Goal: Task Accomplishment & Management: Manage account settings

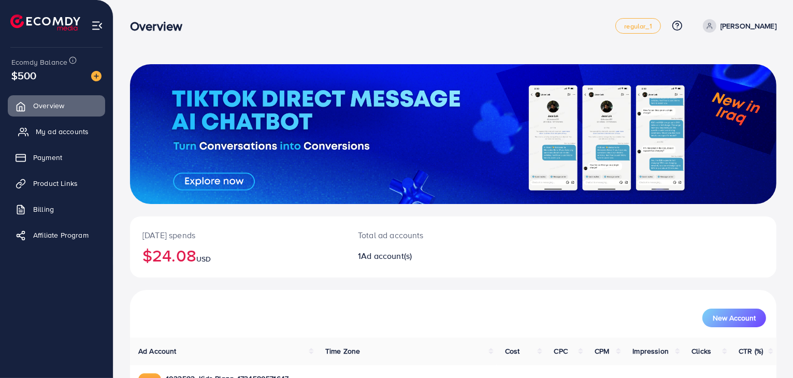
click at [36, 132] on span "My ad accounts" at bounding box center [62, 131] width 53 height 10
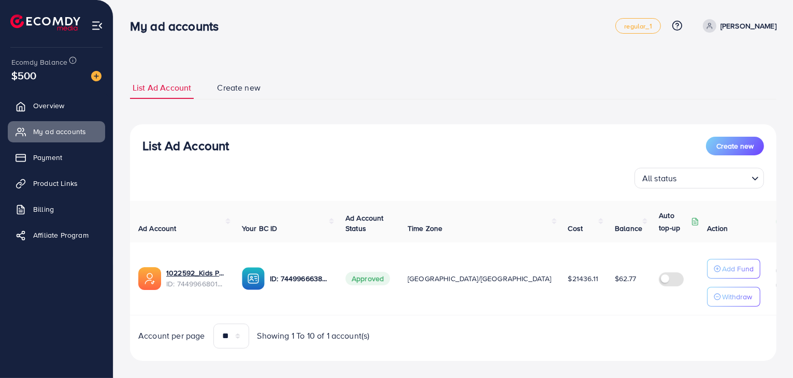
click at [143, 146] on h3 "List Ad Account" at bounding box center [185, 145] width 86 height 15
click at [171, 146] on h3 "List Ad Account" at bounding box center [185, 145] width 86 height 15
drag, startPoint x: 140, startPoint y: 147, endPoint x: 187, endPoint y: 147, distance: 47.1
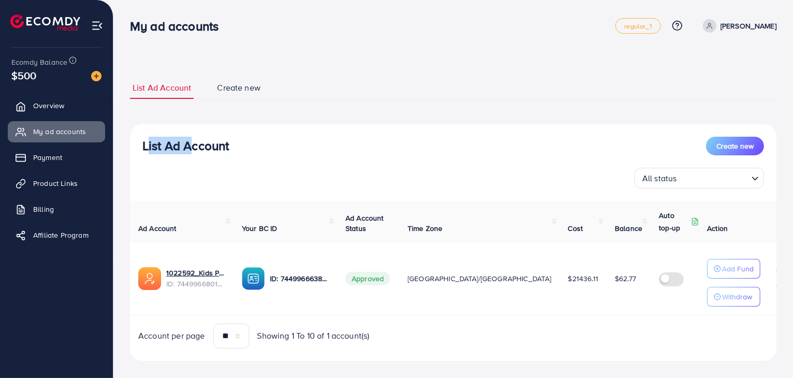
click at [187, 147] on div "List Ad Account Create new All status Loading..." at bounding box center [453, 163] width 646 height 52
click at [192, 147] on h3 "List Ad Account" at bounding box center [185, 145] width 86 height 15
click at [153, 150] on h3 "List Ad Account" at bounding box center [185, 145] width 86 height 15
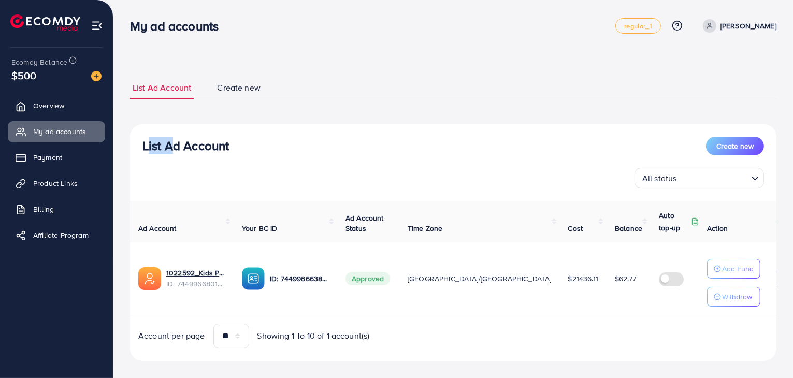
click at [152, 150] on h3 "List Ad Account" at bounding box center [185, 145] width 86 height 15
click at [149, 150] on h3 "List Ad Account" at bounding box center [185, 145] width 86 height 15
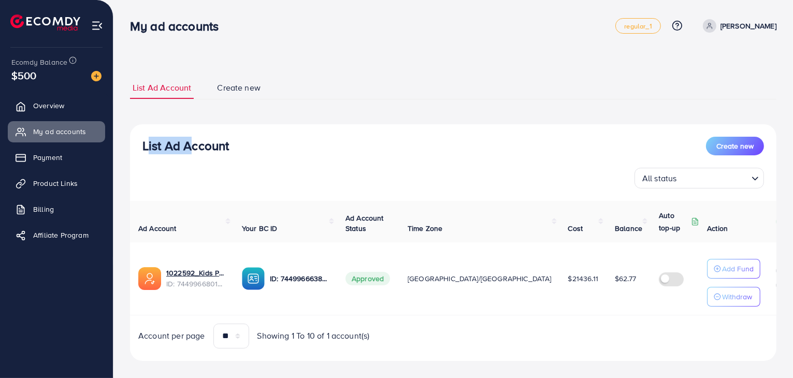
drag, startPoint x: 143, startPoint y: 147, endPoint x: 184, endPoint y: 149, distance: 41.0
click at [184, 149] on h3 "List Ad Account" at bounding box center [185, 145] width 86 height 15
click at [190, 149] on h3 "List Ad Account" at bounding box center [185, 145] width 86 height 15
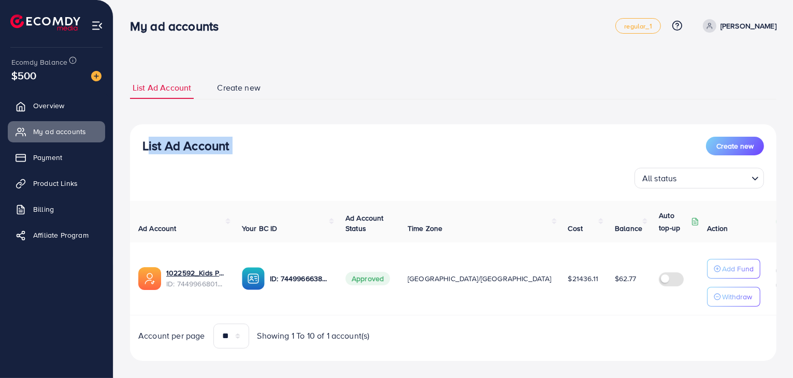
drag, startPoint x: 216, startPoint y: 149, endPoint x: 224, endPoint y: 151, distance: 8.0
click at [216, 149] on h3 "List Ad Account" at bounding box center [185, 145] width 86 height 15
click at [217, 150] on h3 "List Ad Account" at bounding box center [185, 145] width 86 height 15
click at [210, 150] on h3 "List Ad Account" at bounding box center [185, 145] width 86 height 15
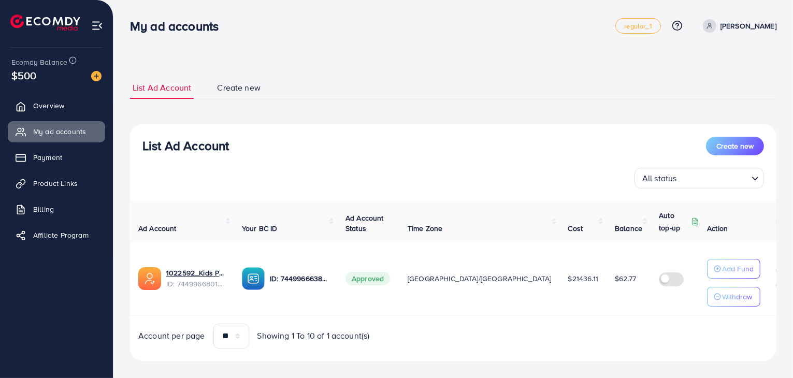
click at [142, 149] on h3 "List Ad Account" at bounding box center [185, 145] width 86 height 15
drag, startPoint x: 142, startPoint y: 149, endPoint x: 179, endPoint y: 149, distance: 36.8
click at [179, 149] on h3 "List Ad Account" at bounding box center [185, 145] width 86 height 15
click at [192, 149] on h3 "List Ad Account" at bounding box center [185, 145] width 86 height 15
drag, startPoint x: 184, startPoint y: 147, endPoint x: 229, endPoint y: 144, distance: 44.6
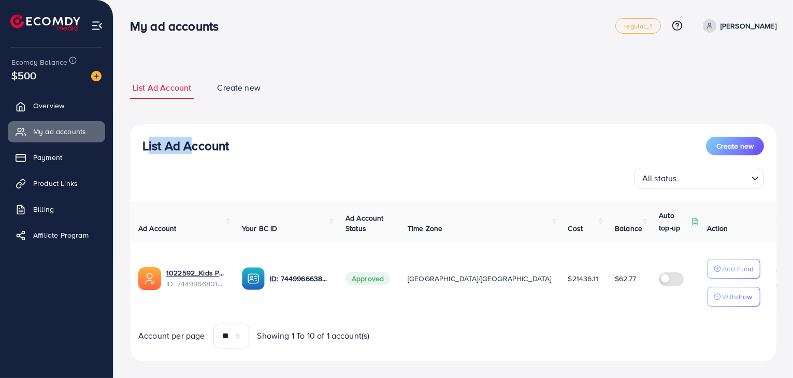
click at [229, 144] on h3 "List Ad Account" at bounding box center [185, 145] width 86 height 15
click at [210, 146] on h3 "List Ad Account" at bounding box center [185, 145] width 86 height 15
click at [186, 146] on h3 "List Ad Account" at bounding box center [185, 145] width 86 height 15
click at [190, 146] on h3 "List Ad Account" at bounding box center [185, 145] width 86 height 15
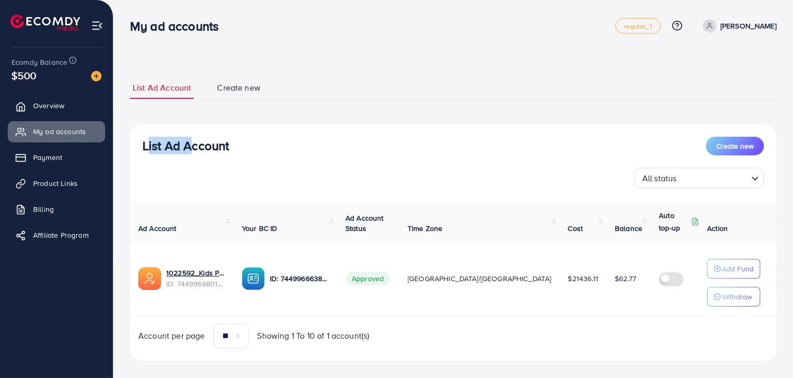
drag, startPoint x: 144, startPoint y: 147, endPoint x: 184, endPoint y: 147, distance: 39.9
click at [184, 147] on h3 "List Ad Account" at bounding box center [185, 145] width 86 height 15
click at [187, 147] on h3 "List Ad Account" at bounding box center [185, 145] width 86 height 15
click at [191, 147] on h3 "List Ad Account" at bounding box center [185, 145] width 86 height 15
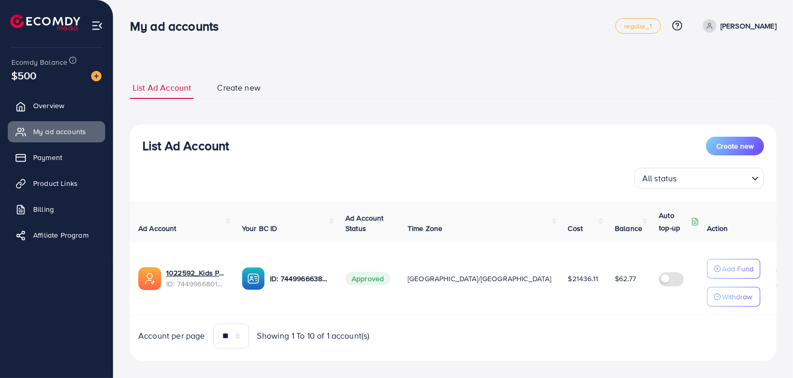
click at [191, 147] on h3 "List Ad Account" at bounding box center [185, 145] width 86 height 15
drag, startPoint x: 141, startPoint y: 148, endPoint x: 148, endPoint y: 148, distance: 6.2
click at [145, 148] on div "List Ad Account Create new All status Loading..." at bounding box center [453, 163] width 646 height 52
drag, startPoint x: 143, startPoint y: 147, endPoint x: 183, endPoint y: 148, distance: 40.4
click at [183, 148] on h3 "List Ad Account" at bounding box center [185, 145] width 86 height 15
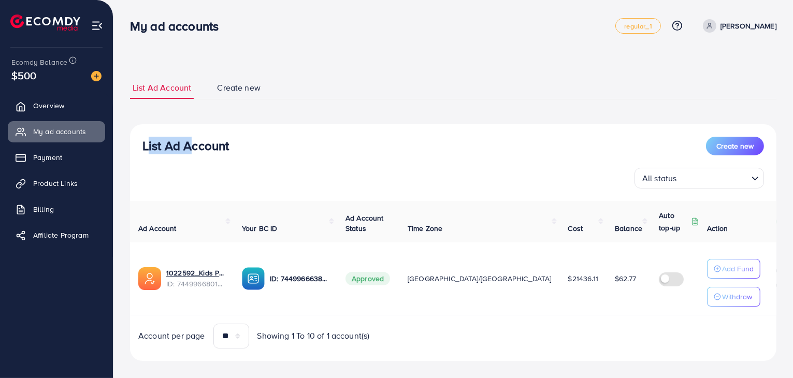
click at [191, 148] on h3 "List Ad Account" at bounding box center [185, 145] width 86 height 15
click at [177, 27] on h3 "My ad accounts" at bounding box center [178, 26] width 97 height 15
click at [135, 34] on h3 "My ad accounts" at bounding box center [178, 26] width 97 height 15
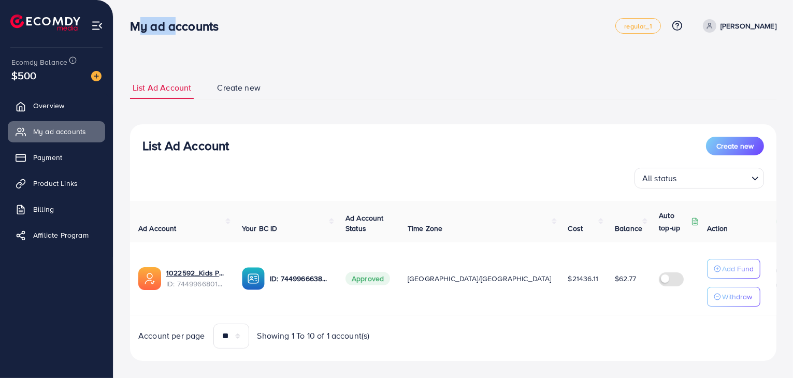
drag, startPoint x: 132, startPoint y: 28, endPoint x: 172, endPoint y: 34, distance: 40.3
click at [172, 34] on h3 "My ad accounts" at bounding box center [178, 26] width 97 height 15
click at [167, 34] on h3 "My ad accounts" at bounding box center [178, 26] width 97 height 15
drag, startPoint x: 143, startPoint y: 146, endPoint x: 184, endPoint y: 147, distance: 40.4
click at [184, 147] on h3 "List Ad Account" at bounding box center [185, 145] width 86 height 15
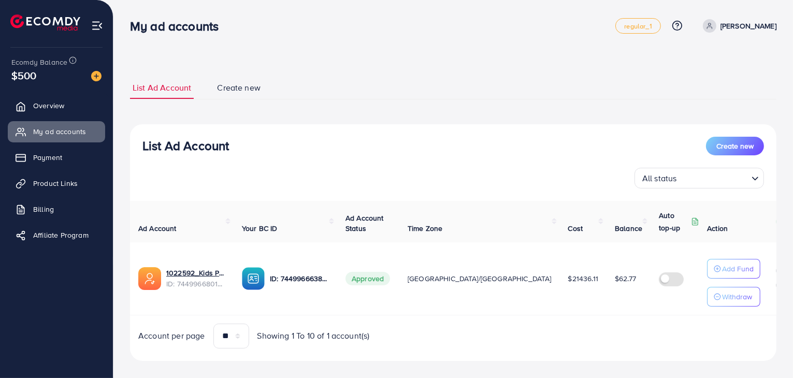
click at [197, 147] on h3 "List Ad Account" at bounding box center [185, 145] width 86 height 15
drag, startPoint x: 128, startPoint y: 89, endPoint x: 270, endPoint y: 96, distance: 142.6
click at [270, 96] on div "List Ad Account Create new List Ad Account Create new All status Loading... Ad …" at bounding box center [452, 195] width 679 height 390
click at [171, 141] on h3 "List Ad Account" at bounding box center [185, 145] width 86 height 15
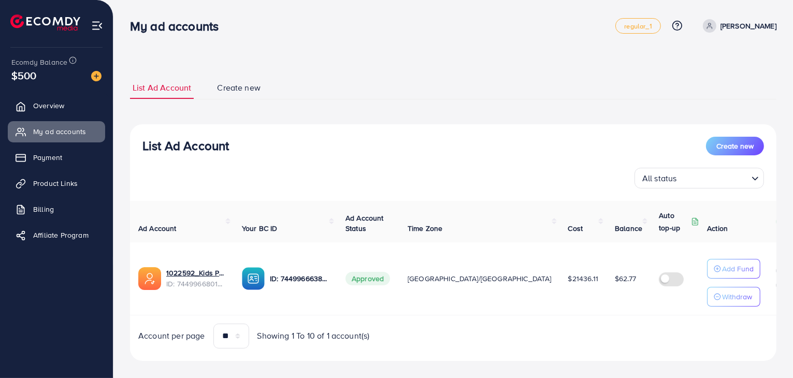
click at [171, 141] on h3 "List Ad Account" at bounding box center [185, 145] width 86 height 15
click at [126, 228] on div "List Ad Account Create new List Ad Account Create new All status Loading... Ad …" at bounding box center [452, 195] width 679 height 390
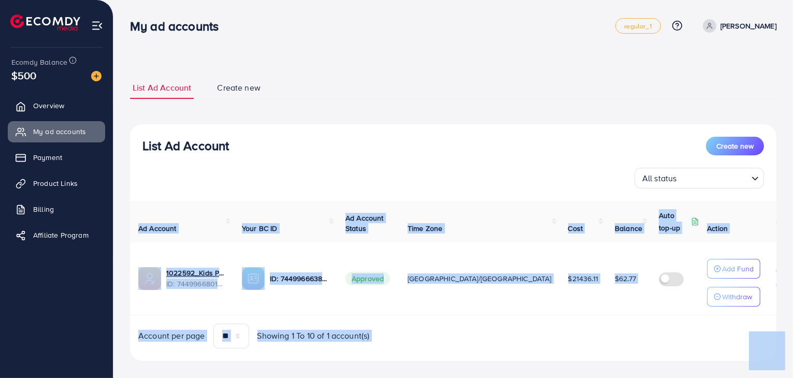
scroll to position [11, 0]
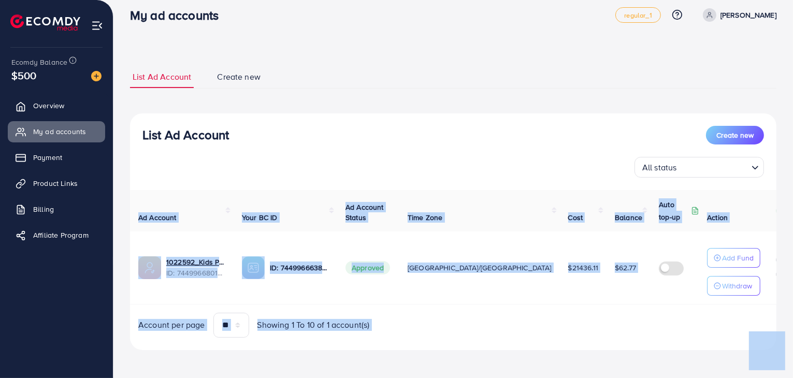
drag, startPoint x: 142, startPoint y: 228, endPoint x: 679, endPoint y: 355, distance: 551.8
click at [679, 355] on div "List Ad Account Create new List Ad Account Create new All status Loading... Ad …" at bounding box center [453, 207] width 646 height 309
click at [431, 326] on div "Account per page ** ** ** *** Showing 1 To 10 of 1 account(s)" at bounding box center [291, 325] width 323 height 25
drag, startPoint x: 137, startPoint y: 134, endPoint x: 571, endPoint y: 330, distance: 477.0
click at [571, 330] on div "List Ad Account Create new All status Loading... Ad Account Your BC ID Ad Accou…" at bounding box center [453, 231] width 646 height 237
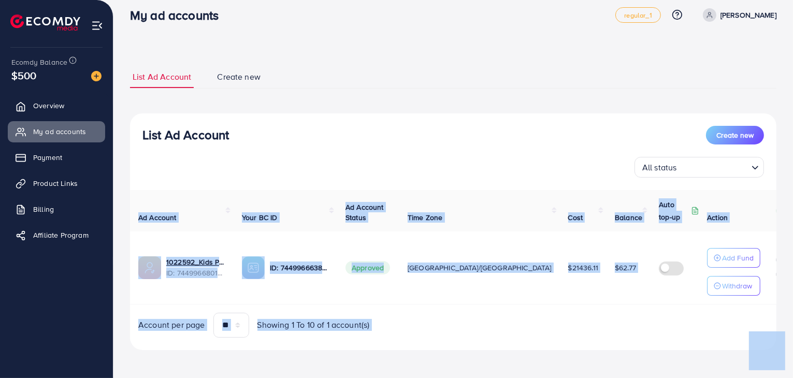
click at [486, 342] on div "List Ad Account Create new All status Loading... Ad Account Your BC ID Ad Accou…" at bounding box center [453, 231] width 646 height 237
drag, startPoint x: 141, startPoint y: 135, endPoint x: 447, endPoint y: 314, distance: 354.2
click at [447, 314] on div "List Ad Account Create new All status Loading... Ad Account Your BC ID Ad Accou…" at bounding box center [453, 231] width 646 height 237
click at [440, 332] on div "Account per page ** ** ** *** Showing 1 To 10 of 1 account(s)" at bounding box center [291, 325] width 323 height 25
drag, startPoint x: 141, startPoint y: 138, endPoint x: 446, endPoint y: 327, distance: 359.5
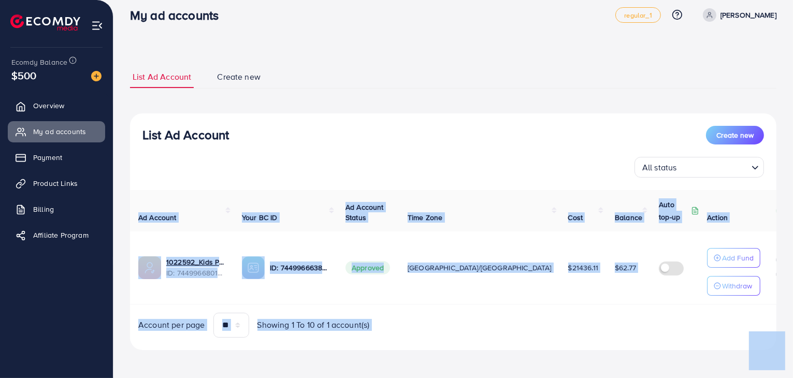
click at [446, 327] on div "List Ad Account Create new All status Loading... Ad Account Your BC ID Ad Accou…" at bounding box center [453, 231] width 646 height 237
click at [446, 327] on div "Account per page ** ** ** *** Showing 1 To 10 of 1 account(s)" at bounding box center [291, 325] width 323 height 25
